Goal: Task Accomplishment & Management: Use online tool/utility

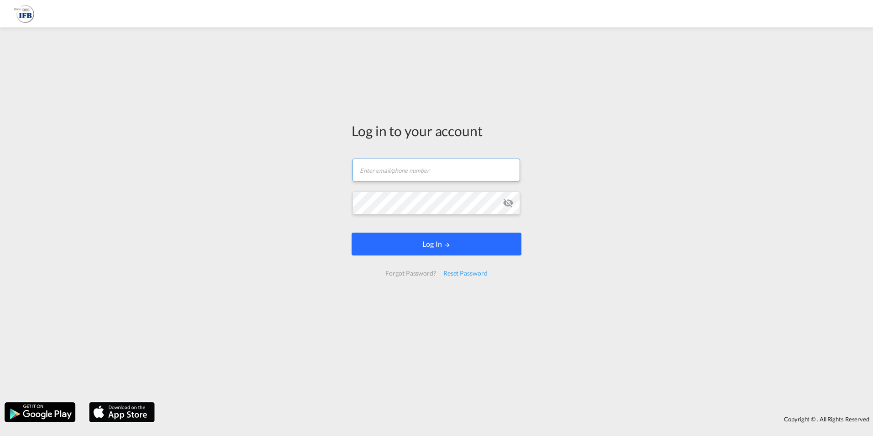
type input "[PERSON_NAME][EMAIL_ADDRESS][PERSON_NAME][DOMAIN_NAME]"
click at [453, 250] on button "Log In" at bounding box center [437, 244] width 170 height 23
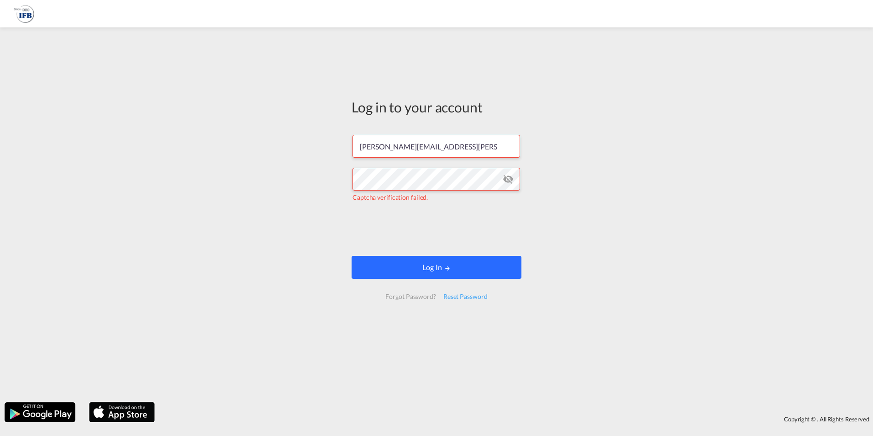
click at [407, 257] on button "Log In" at bounding box center [437, 267] width 170 height 23
